Goal: Task Accomplishment & Management: Complete application form

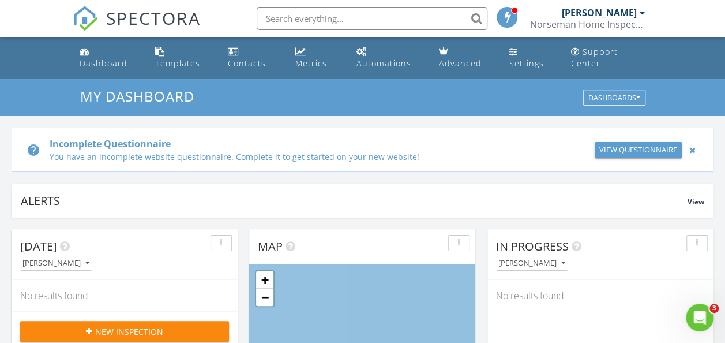
click at [632, 15] on div "[PERSON_NAME]" at bounding box center [598, 13] width 75 height 12
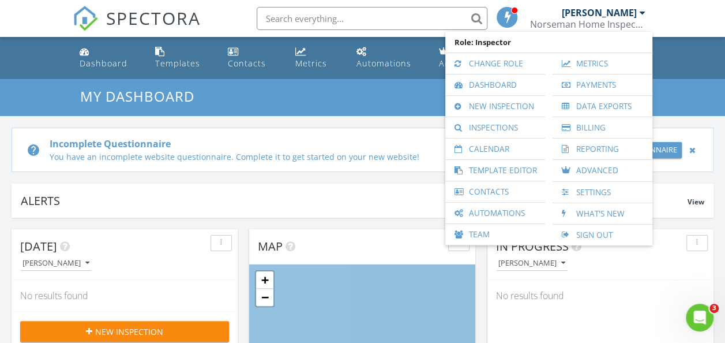
click at [719, 170] on div "help Incomplete Questionnaire You have an incomplete website questionnaire. Com…" at bounding box center [362, 144] width 725 height 56
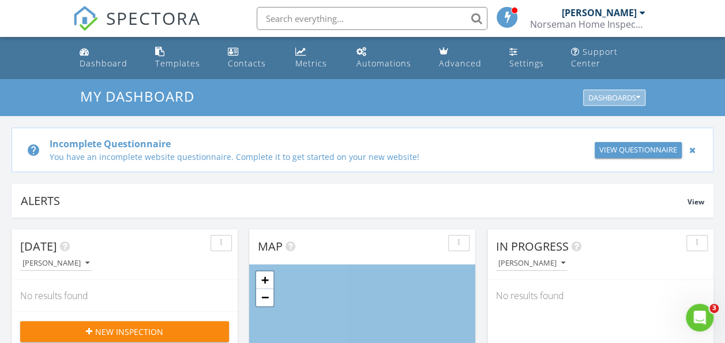
click at [639, 97] on icon "button" at bounding box center [638, 98] width 4 height 8
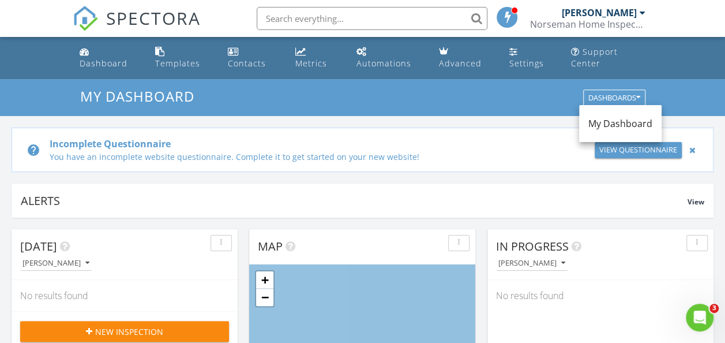
click at [637, 11] on div "[PERSON_NAME]" at bounding box center [603, 13] width 84 height 12
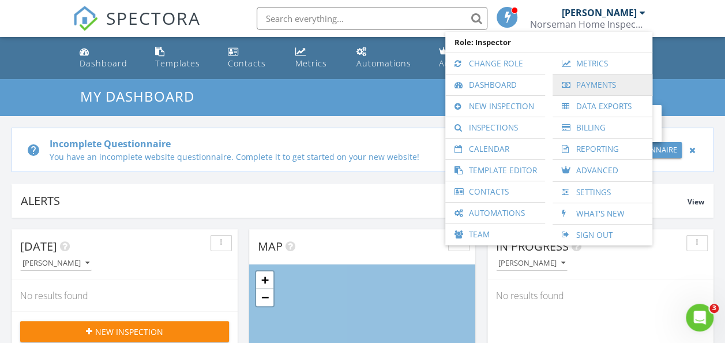
click at [607, 89] on link "Payments" at bounding box center [602, 84] width 88 height 21
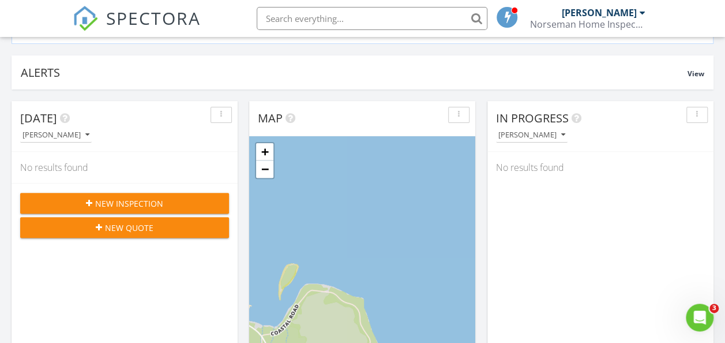
scroll to position [231, 0]
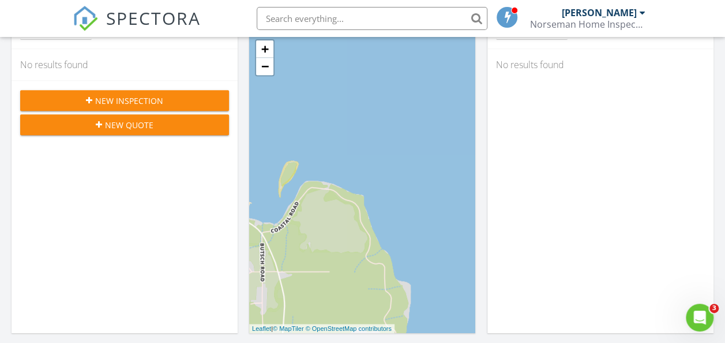
click at [110, 105] on span "New Inspection" at bounding box center [129, 101] width 68 height 12
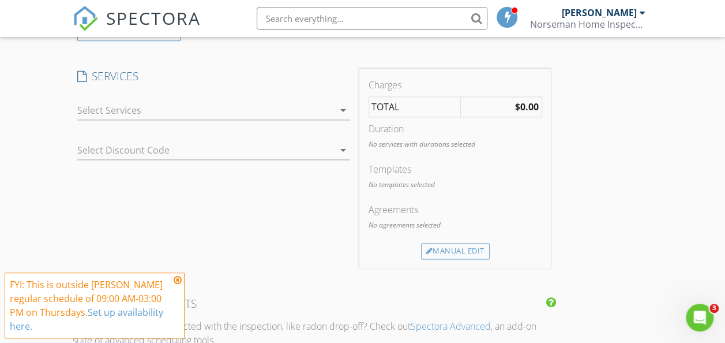
scroll to position [692, 0]
click at [150, 111] on div at bounding box center [205, 109] width 257 height 18
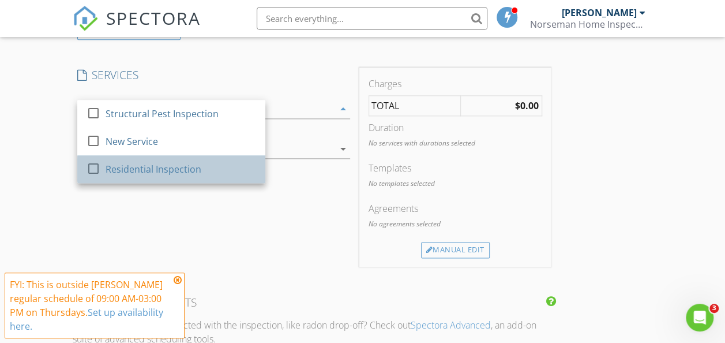
click at [136, 174] on div "Residential Inspection" at bounding box center [153, 169] width 96 height 14
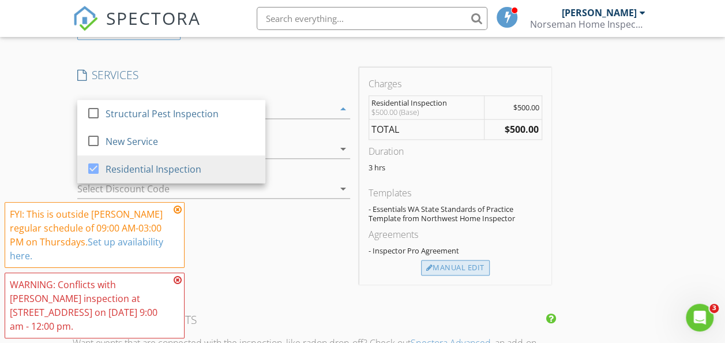
click at [421, 276] on div "Manual Edit" at bounding box center [455, 268] width 69 height 16
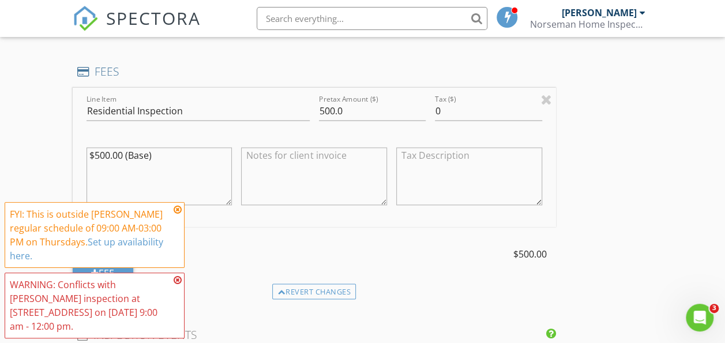
scroll to position [807, 0]
click at [319, 120] on input "500.0" at bounding box center [372, 110] width 107 height 19
click at [435, 131] on div at bounding box center [488, 128] width 107 height 7
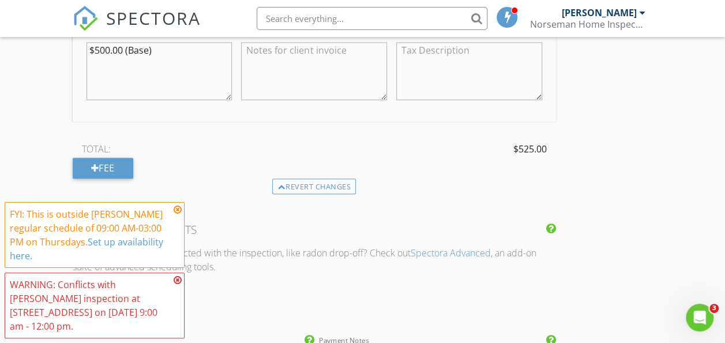
scroll to position [980, 0]
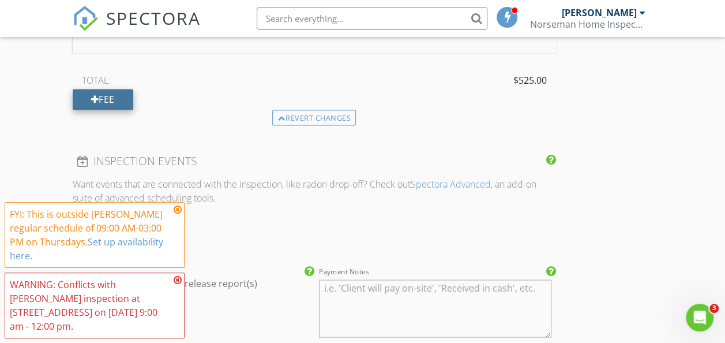
click at [104, 110] on div "Fee" at bounding box center [103, 99] width 61 height 21
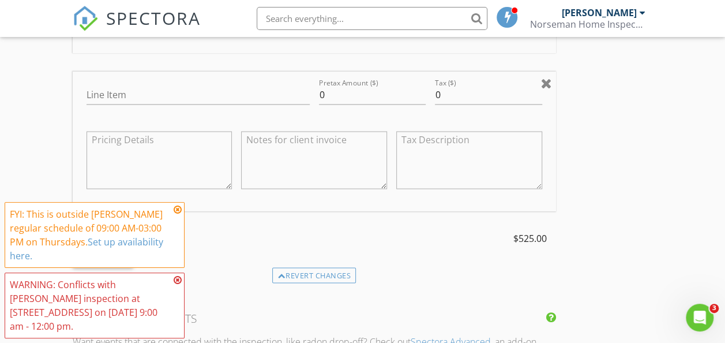
click at [541, 90] on div at bounding box center [546, 83] width 11 height 14
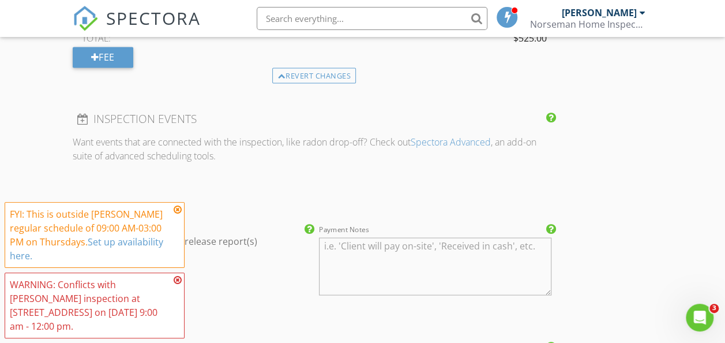
scroll to position [1096, 0]
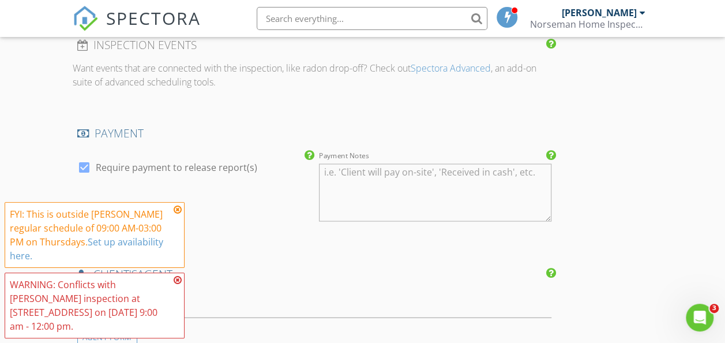
click at [176, 214] on icon at bounding box center [178, 209] width 8 height 9
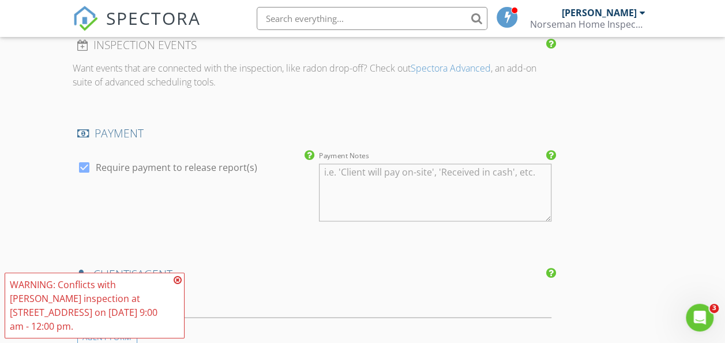
click at [178, 284] on icon at bounding box center [178, 279] width 8 height 9
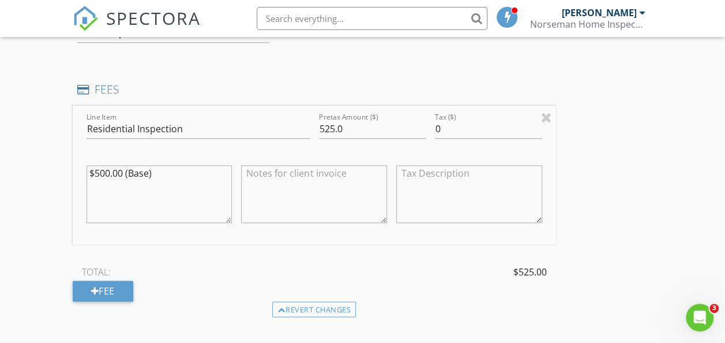
scroll to position [807, 0]
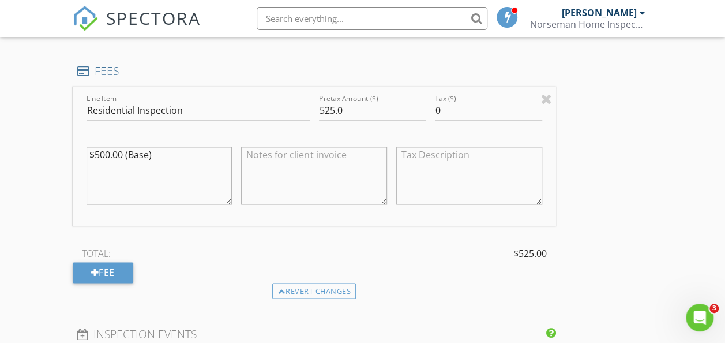
click at [58, 200] on div "New Inspection Click here to use the New Order Form INSPECTOR(S) check_box Jarr…" at bounding box center [362, 265] width 725 height 1986
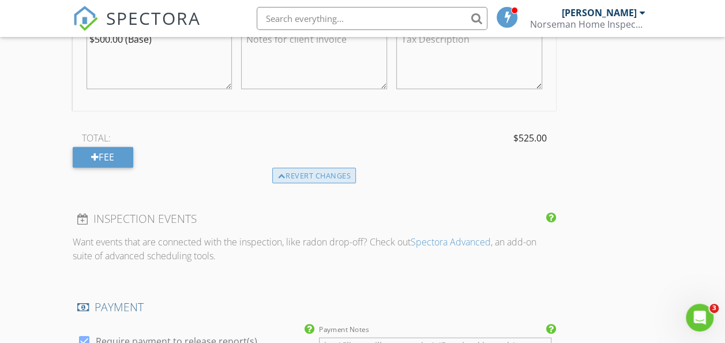
click at [272, 183] on div "Revert changes" at bounding box center [314, 175] width 84 height 16
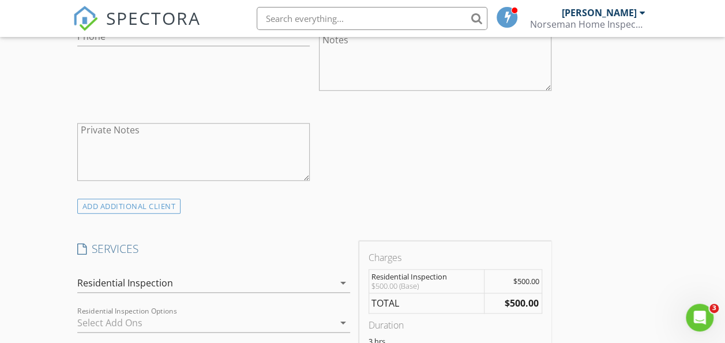
scroll to position [720, 0]
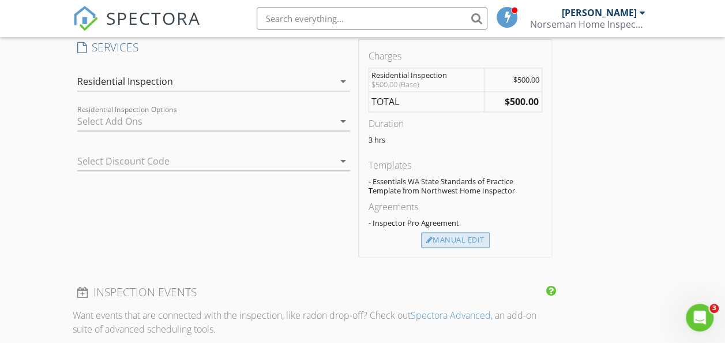
click at [421, 248] on div "Manual Edit" at bounding box center [455, 240] width 69 height 16
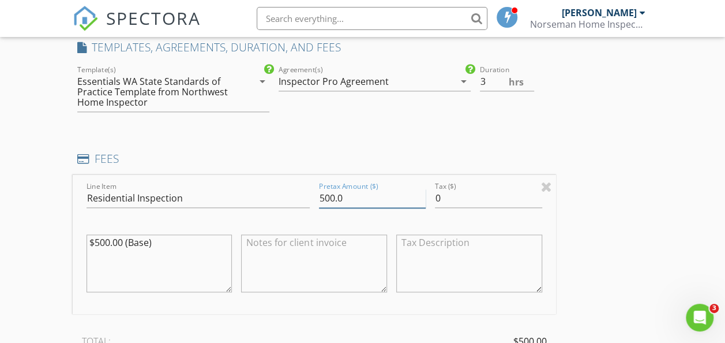
click at [319, 208] on input "500.0" at bounding box center [372, 198] width 107 height 19
type input "525.0"
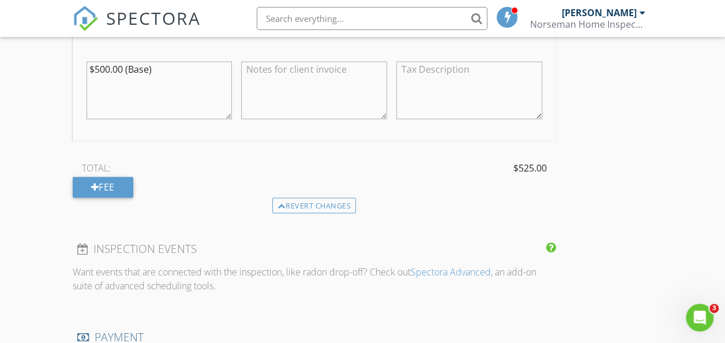
scroll to position [950, 0]
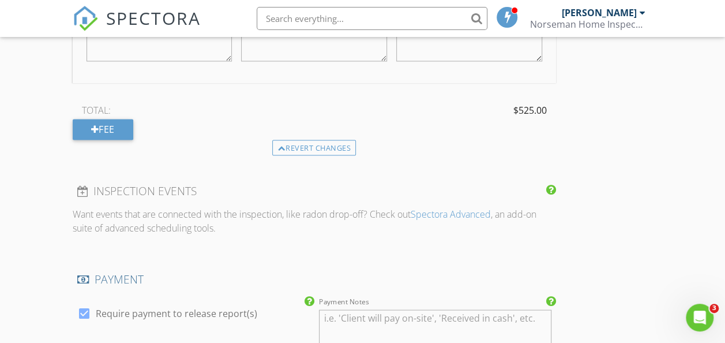
click at [63, 208] on div "New Inspection Click here to use the New Order Form INSPECTOR(S) check_box Jarr…" at bounding box center [362, 122] width 725 height 1986
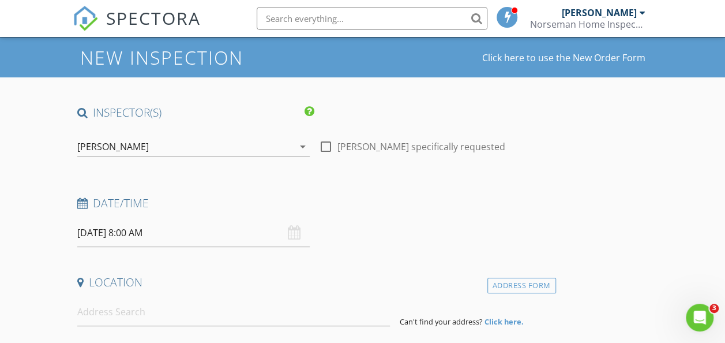
scroll to position [0, 0]
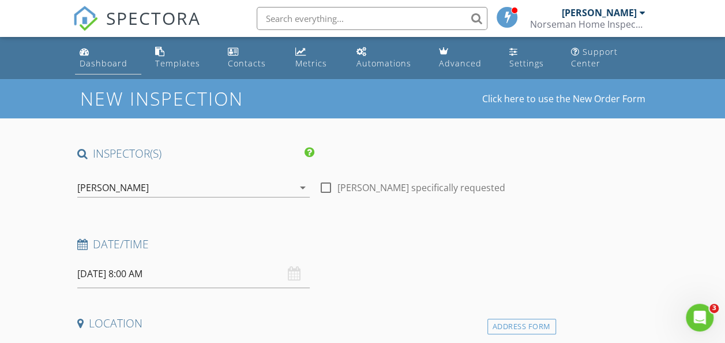
click at [95, 51] on link "Dashboard" at bounding box center [108, 58] width 66 height 33
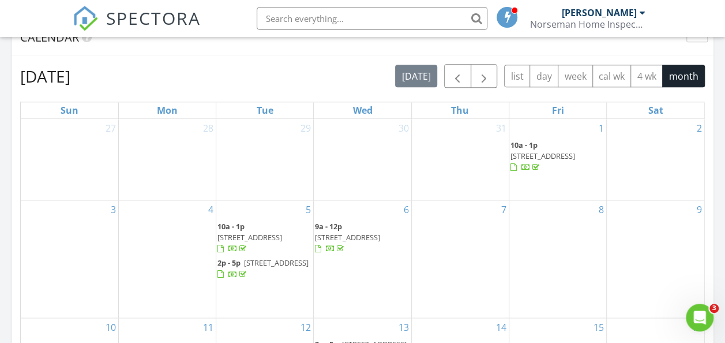
scroll to position [519, 0]
